Goal: Task Accomplishment & Management: Complete application form

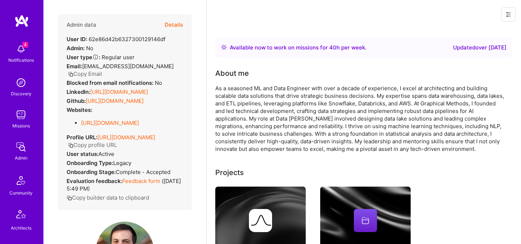
click at [182, 25] on button "Details" at bounding box center [173, 24] width 18 height 21
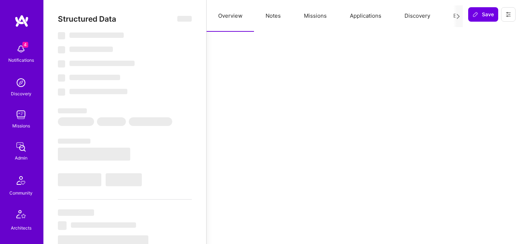
click at [450, 17] on button "Evaluation" at bounding box center [466, 16] width 50 height 32
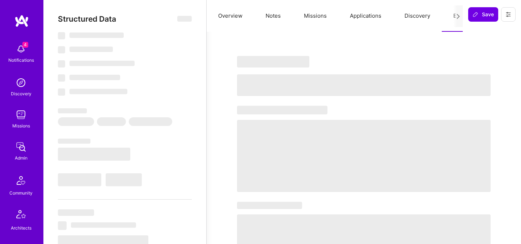
select select "Right Now"
select select "4"
select select "7"
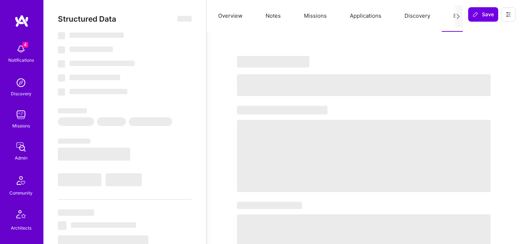
select select "US"
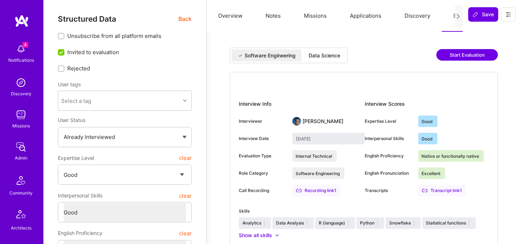
click at [339, 59] on div "Data Science" at bounding box center [323, 55] width 31 height 7
type input "[DATE]"
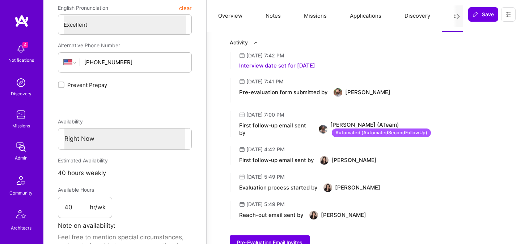
scroll to position [289, 0]
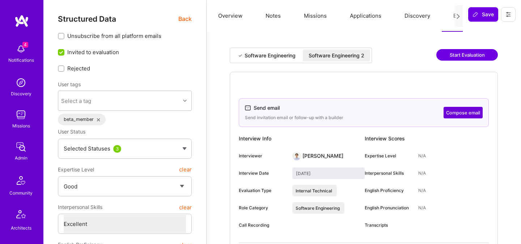
select select "4"
select select "7"
select select "US"
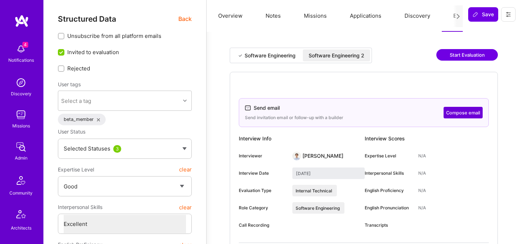
select select "Right Now"
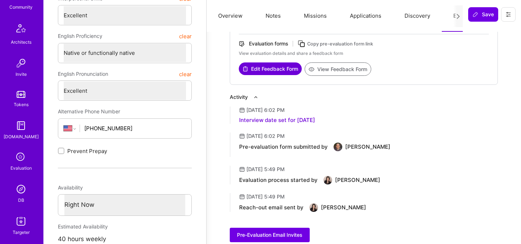
scroll to position [217, 0]
